Goal: Navigation & Orientation: Find specific page/section

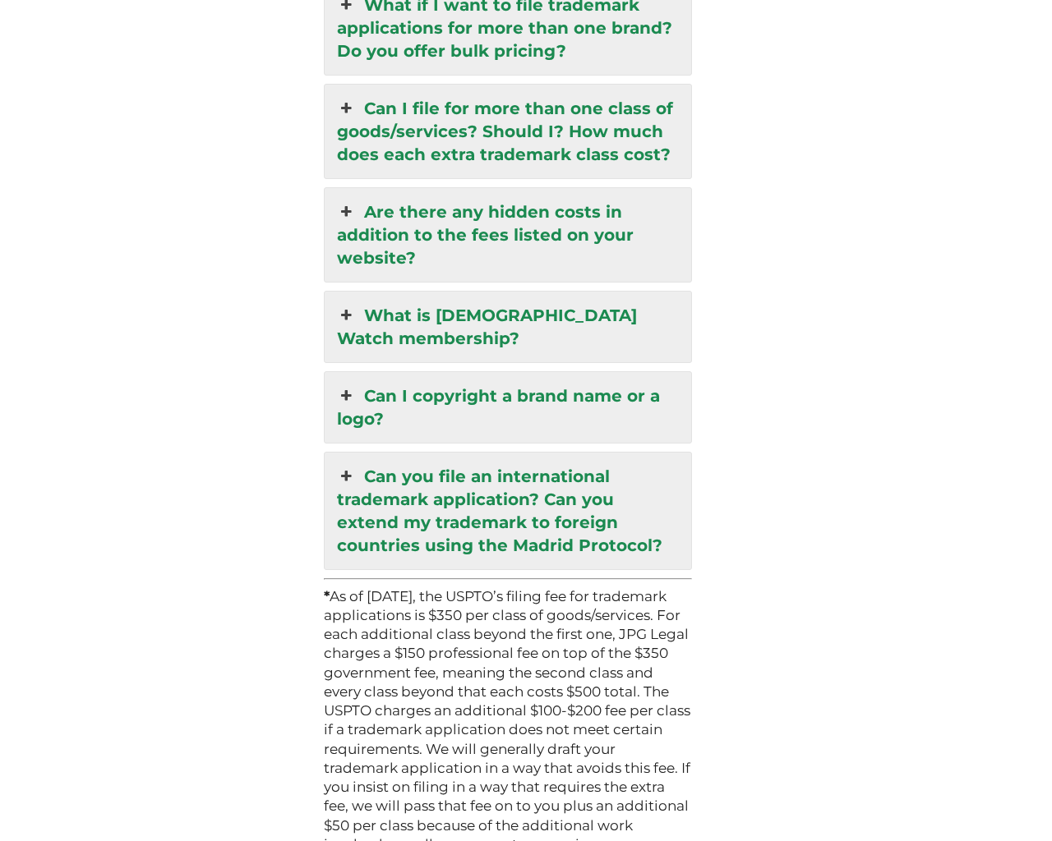
scroll to position [4761, 0]
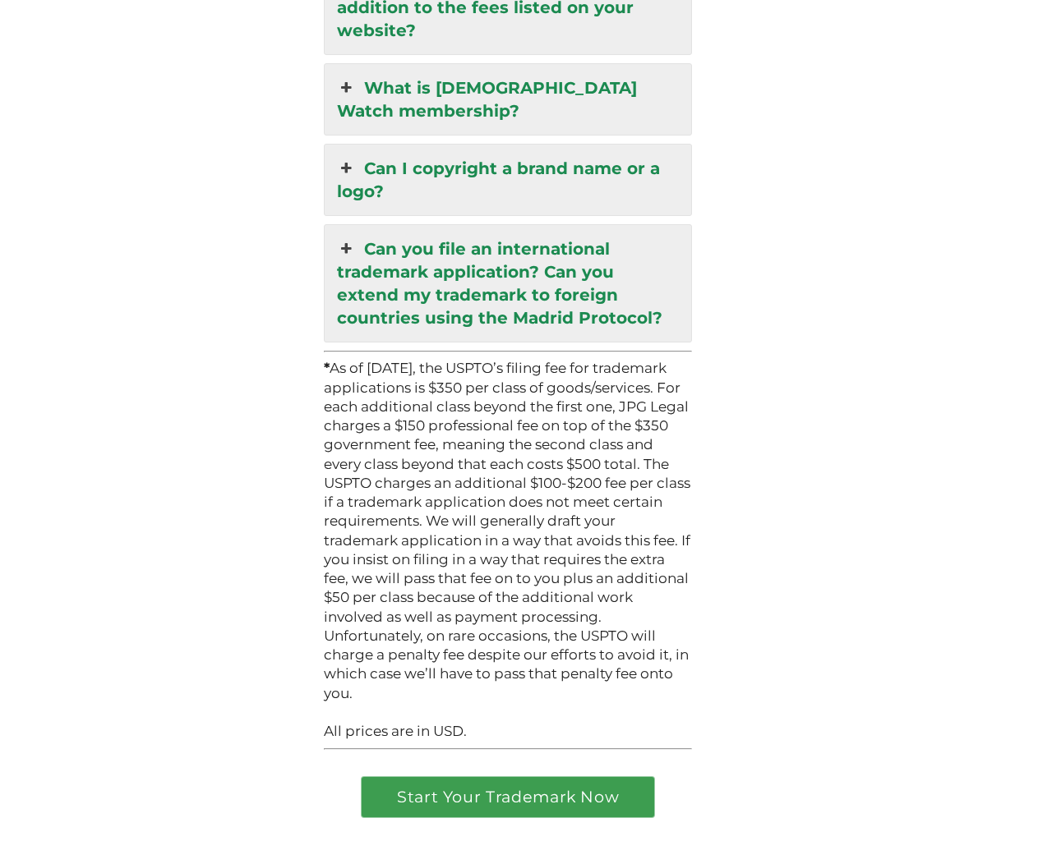
scroll to position [4748, 0]
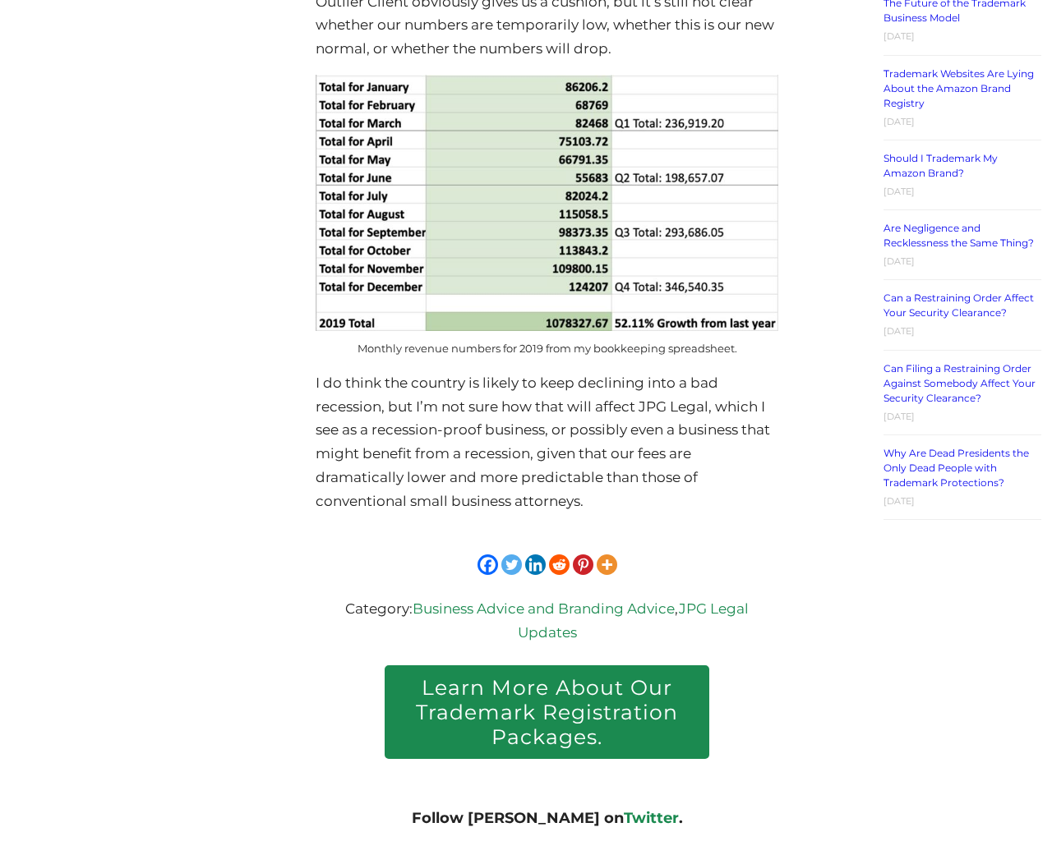
scroll to position [3649, 0]
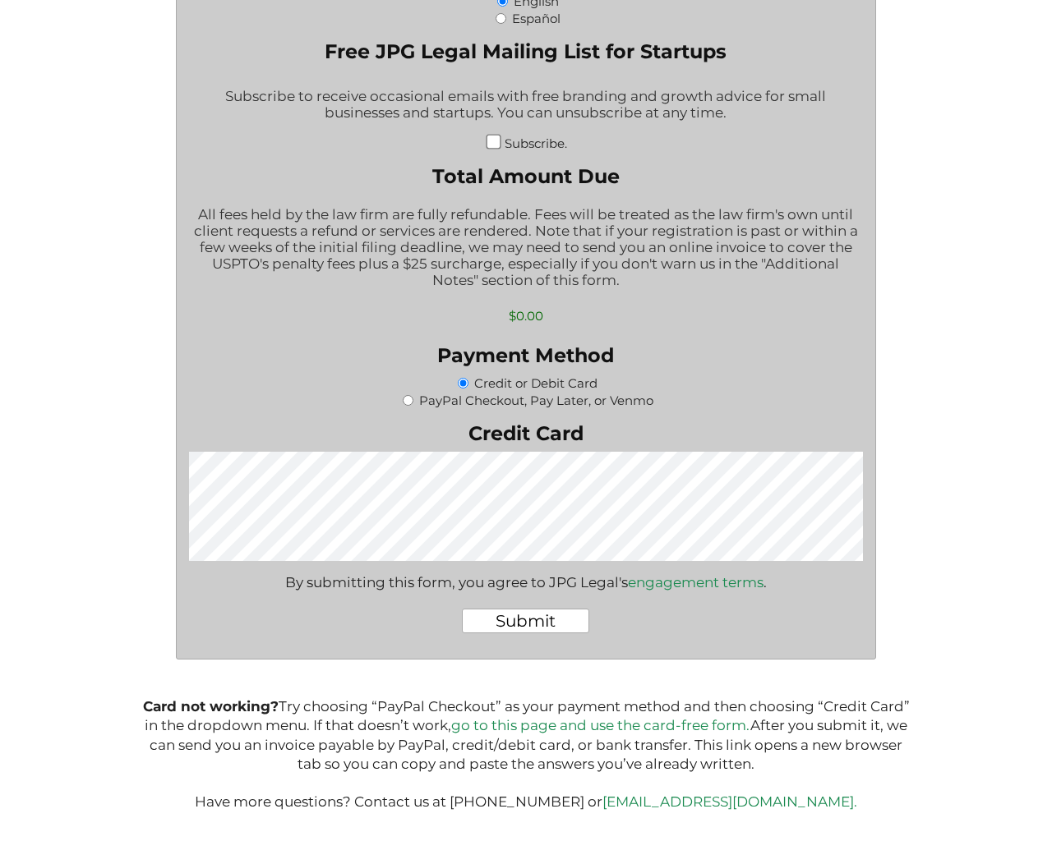
scroll to position [2142, 0]
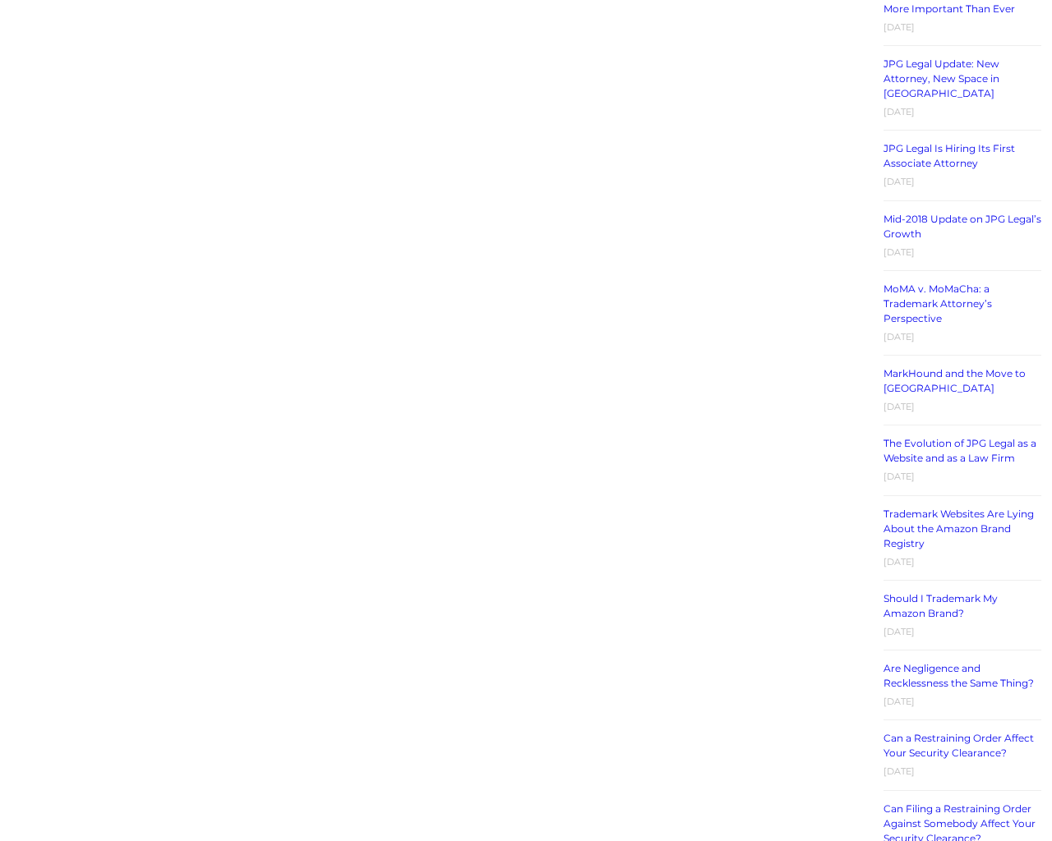
scroll to position [3016, 0]
